Goal: Task Accomplishment & Management: Manage account settings

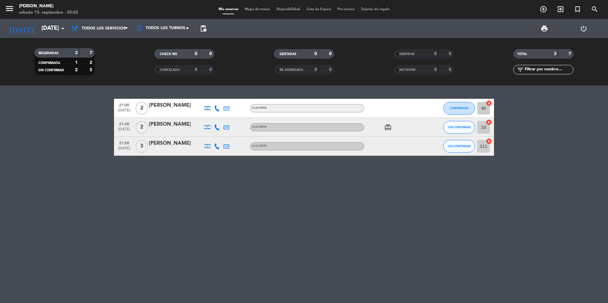
click at [386, 128] on icon "card_giftcard" at bounding box center [388, 127] width 8 height 8
click at [373, 100] on div at bounding box center [392, 108] width 57 height 19
click at [380, 204] on div "21:00 [DATE] 2 [PERSON_NAME] A LA CARTA CONFIRMADA 40 cancel 21:00 [DATE] 2 [PE…" at bounding box center [304, 193] width 608 height 217
click at [483, 128] on input "10" at bounding box center [483, 127] width 13 height 13
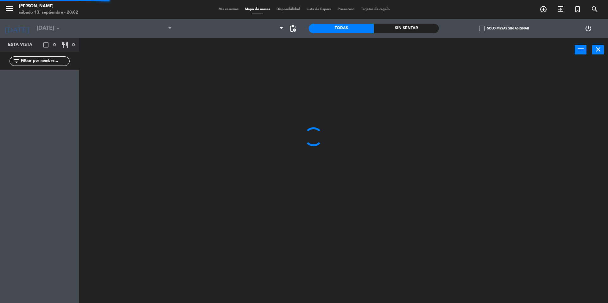
click at [483, 128] on div at bounding box center [346, 183] width 522 height 241
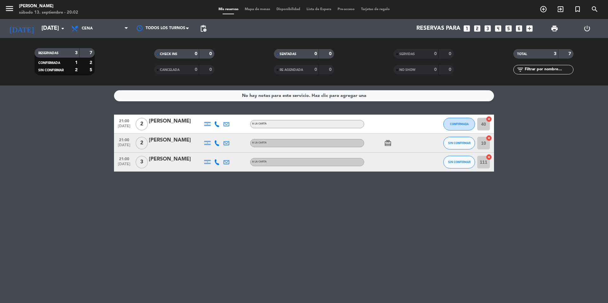
drag, startPoint x: 140, startPoint y: 114, endPoint x: 184, endPoint y: 208, distance: 104.2
click at [184, 211] on div "No hay notas para este servicio. Haz clic para agregar una 21:00 [DATE] 2 [PERS…" at bounding box center [304, 193] width 608 height 217
drag, startPoint x: 185, startPoint y: 204, endPoint x: 183, endPoint y: 189, distance: 15.0
click at [185, 203] on div "No hay notas para este servicio. Haz clic para agregar una 21:00 [DATE] 2 [PERS…" at bounding box center [304, 193] width 608 height 217
